Goal: Information Seeking & Learning: Find contact information

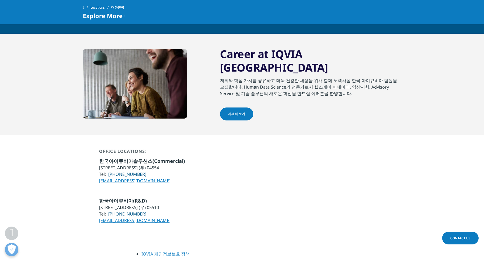
scroll to position [351, 0]
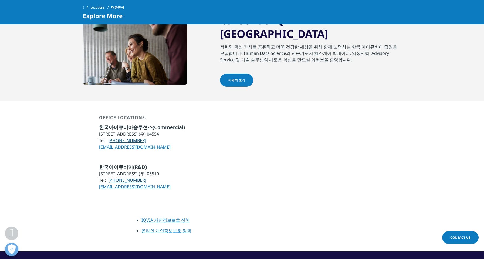
click at [176, 131] on li "[STREET_ADDRESS] (우) 04554" at bounding box center [142, 134] width 86 height 6
click at [177, 124] on span "한국아이큐비아솔루션스(Commercial)" at bounding box center [142, 127] width 86 height 6
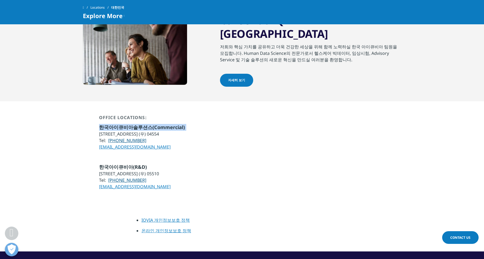
click at [177, 124] on span "한국아이큐비아솔루션스(Commercial)" at bounding box center [142, 127] width 86 height 6
click at [180, 131] on li "[STREET_ADDRESS] (우) 04554" at bounding box center [142, 134] width 86 height 6
click at [185, 115] on div "Office Locations:" at bounding box center [142, 119] width 86 height 9
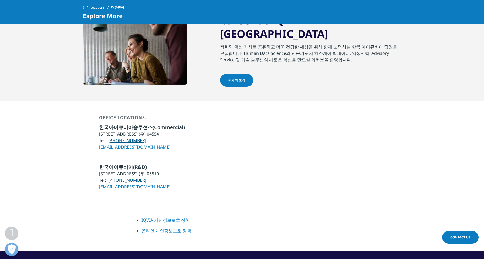
scroll to position [378, 0]
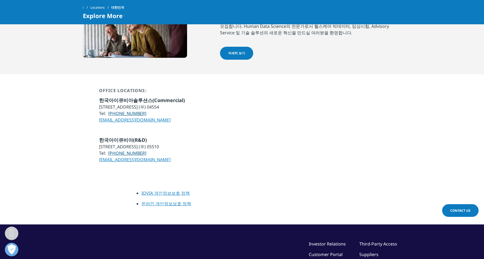
click at [132, 137] on span "한국아이큐비아(R&D)" at bounding box center [123, 140] width 48 height 6
click at [165, 143] on li "[STREET_ADDRESS] (우) 05510" at bounding box center [135, 146] width 72 height 6
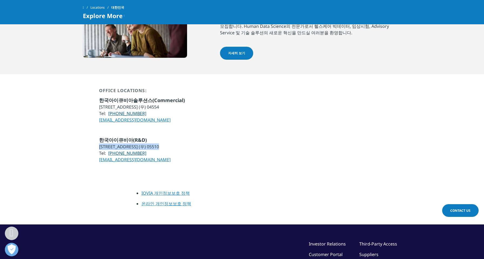
click at [165, 143] on li "[STREET_ADDRESS] (우) 05510" at bounding box center [135, 146] width 72 height 6
click at [201, 121] on div "Office Locations: 한국아이큐비아솔루션스(Commercial) [STREET_ADDRESS] (우) 04554 Tel: [PHON…" at bounding box center [242, 105] width 319 height 62
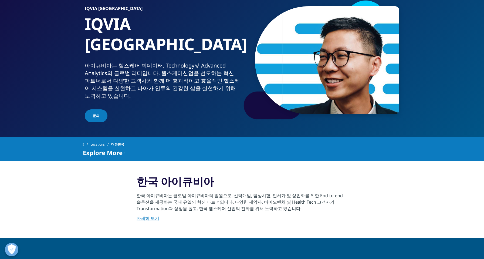
scroll to position [179, 0]
